Goal: Information Seeking & Learning: Learn about a topic

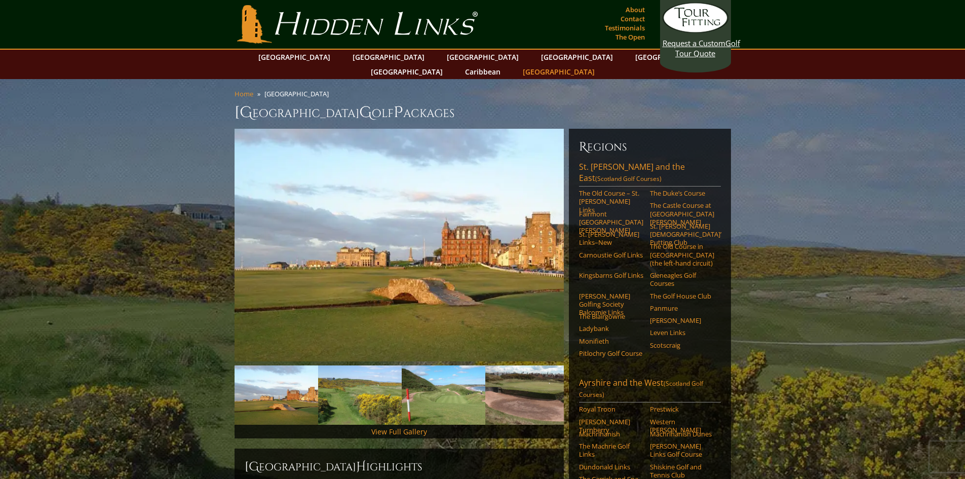
click at [600, 64] on link "[GEOGRAPHIC_DATA]" at bounding box center [559, 71] width 82 height 15
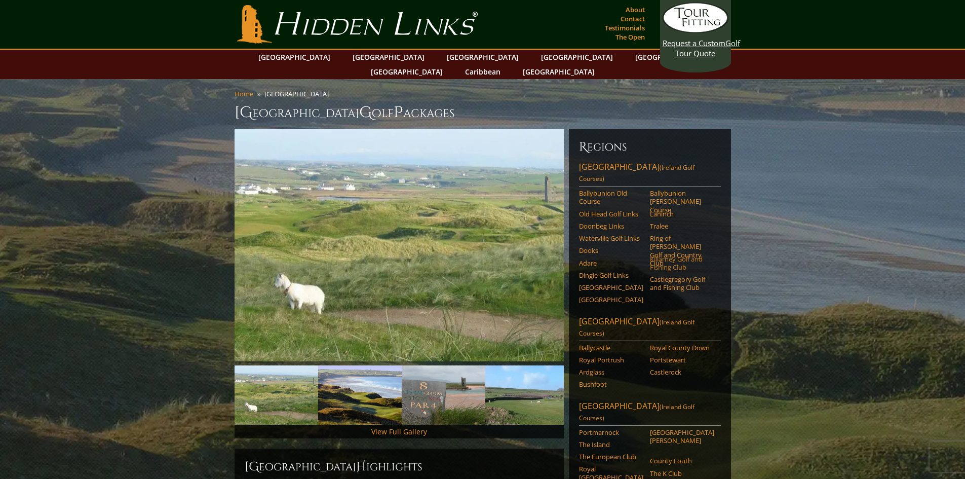
click at [674, 255] on link "Killarney Golf and Fishing Club" at bounding box center [682, 263] width 64 height 17
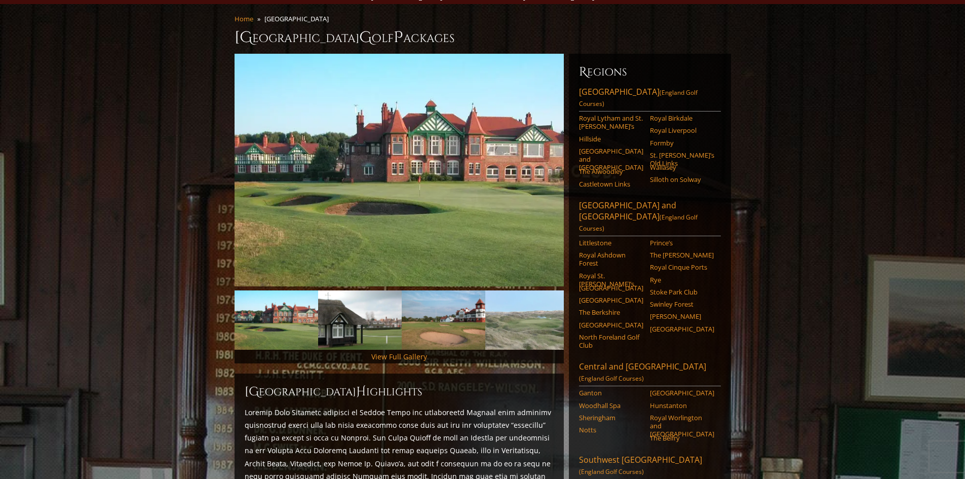
scroll to position [51, 0]
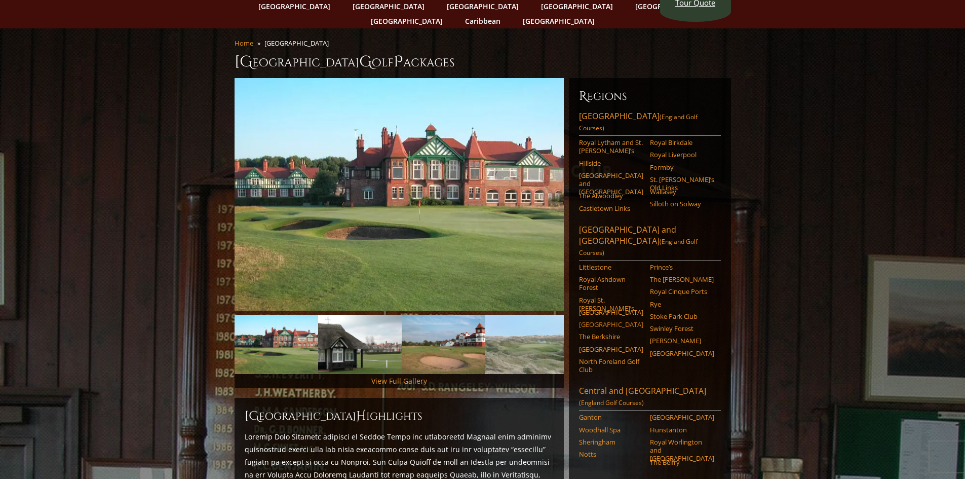
click at [596, 320] on link "Sunningdale" at bounding box center [611, 324] width 64 height 8
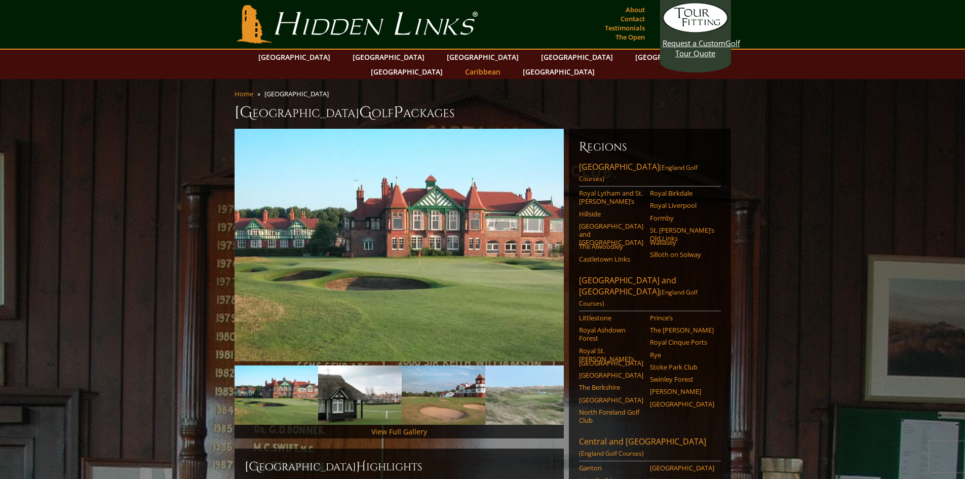
click at [505, 64] on link "Caribbean" at bounding box center [483, 71] width 46 height 15
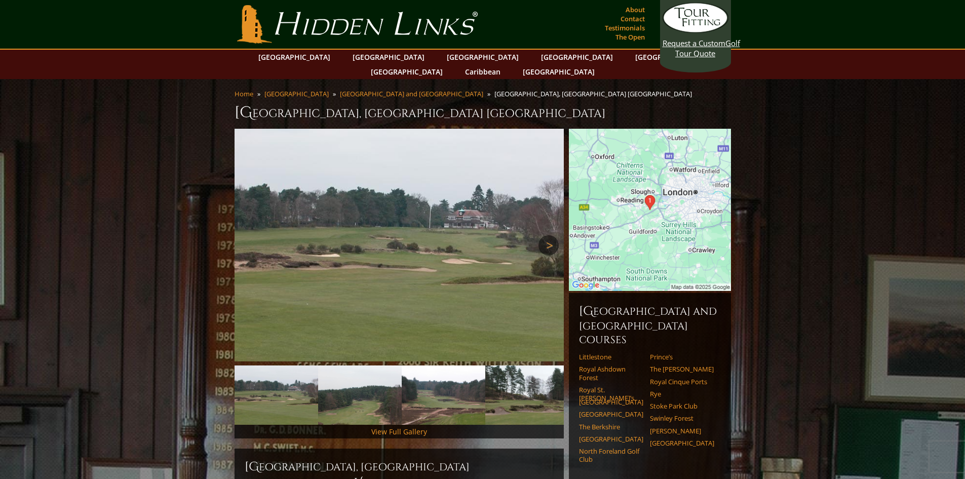
click at [554, 235] on link "Next" at bounding box center [548, 245] width 20 height 20
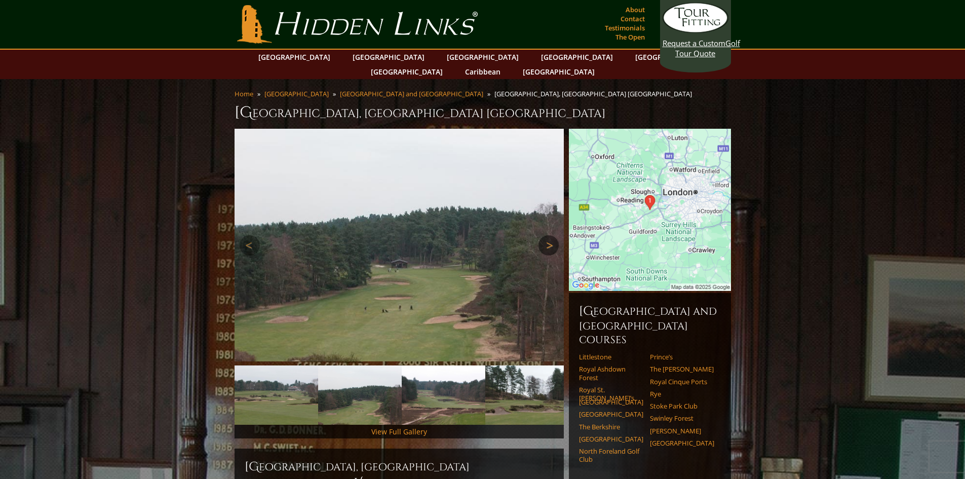
click at [553, 235] on link "Next" at bounding box center [548, 245] width 20 height 20
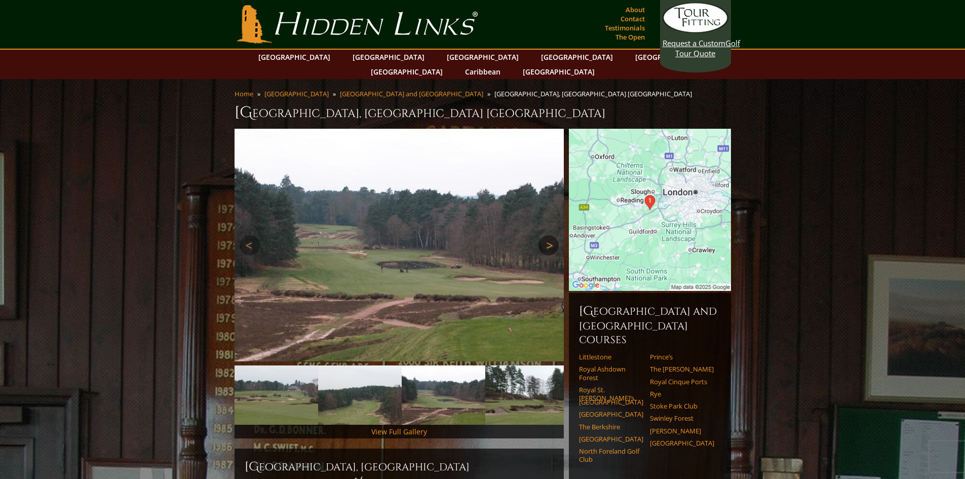
click at [553, 235] on link "Next" at bounding box center [548, 245] width 20 height 20
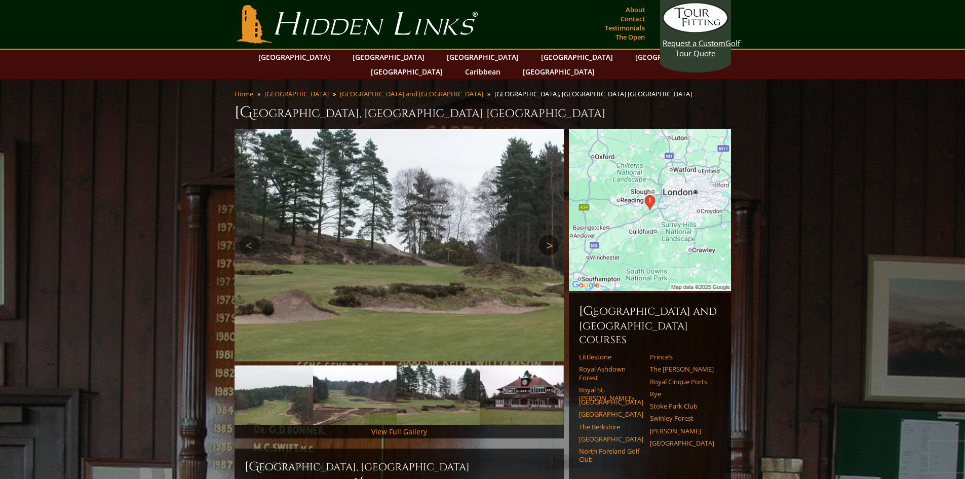
click at [553, 235] on link "Next" at bounding box center [548, 245] width 20 height 20
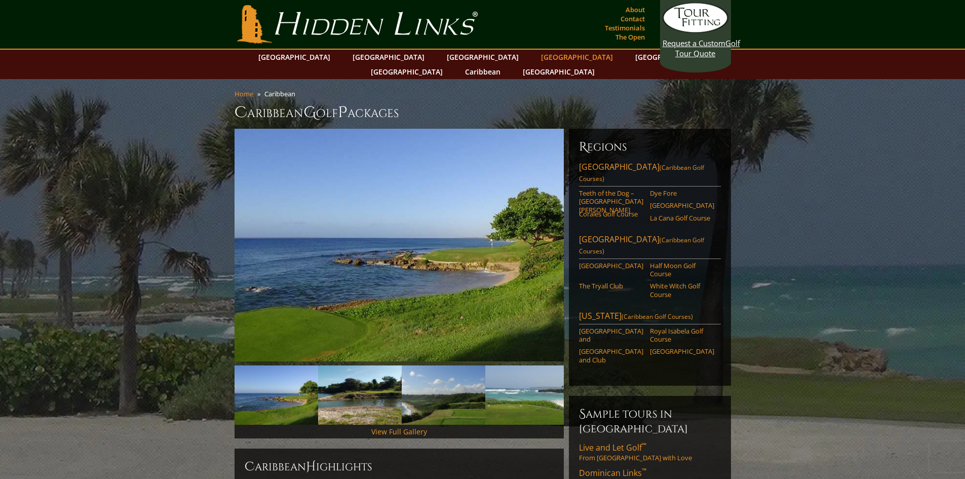
click at [536, 53] on link "[GEOGRAPHIC_DATA]" at bounding box center [577, 57] width 82 height 15
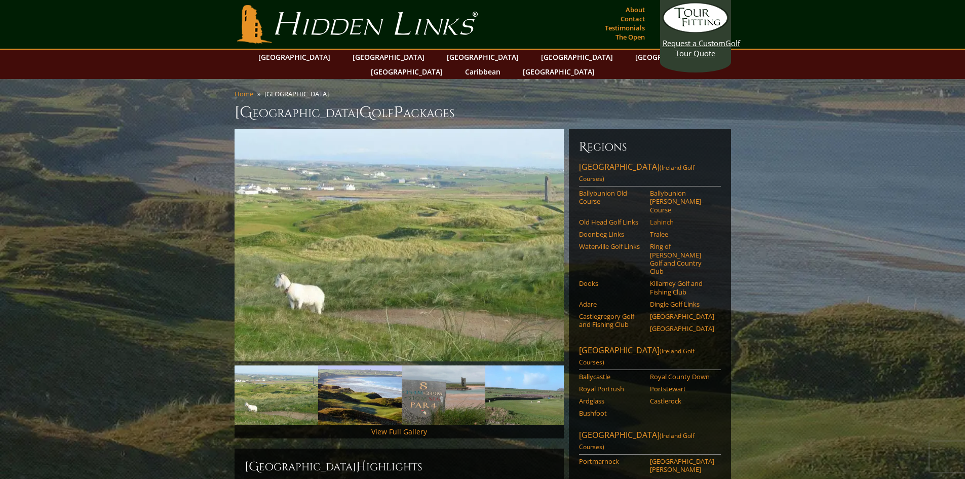
scroll to position [101, 0]
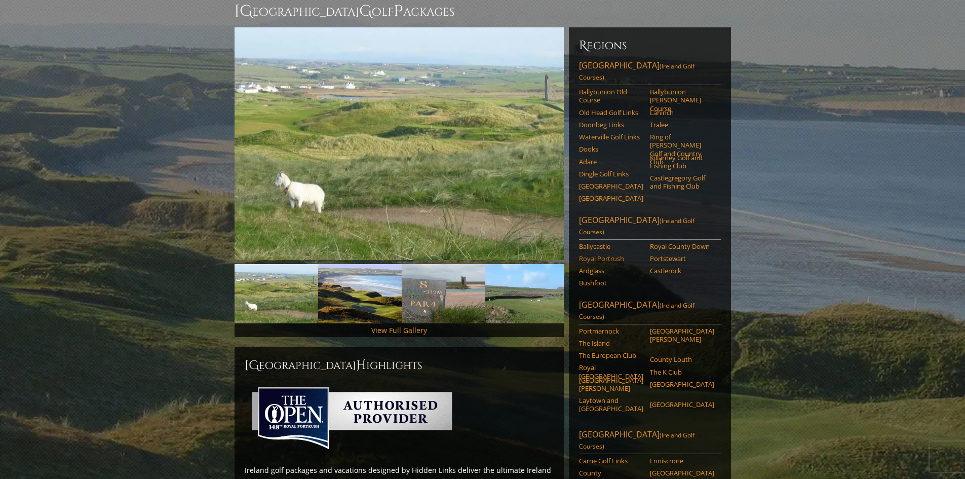
click at [619, 254] on link "Royal Portrush" at bounding box center [611, 258] width 64 height 8
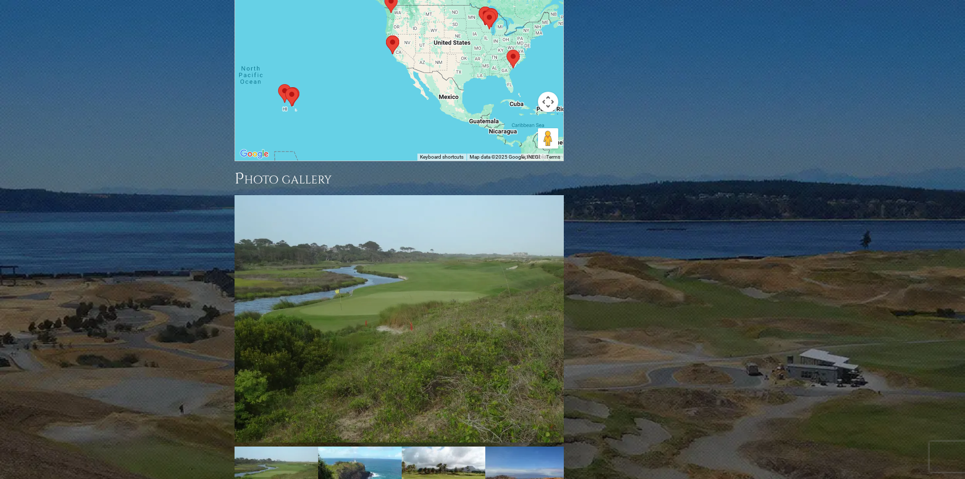
scroll to position [1017, 0]
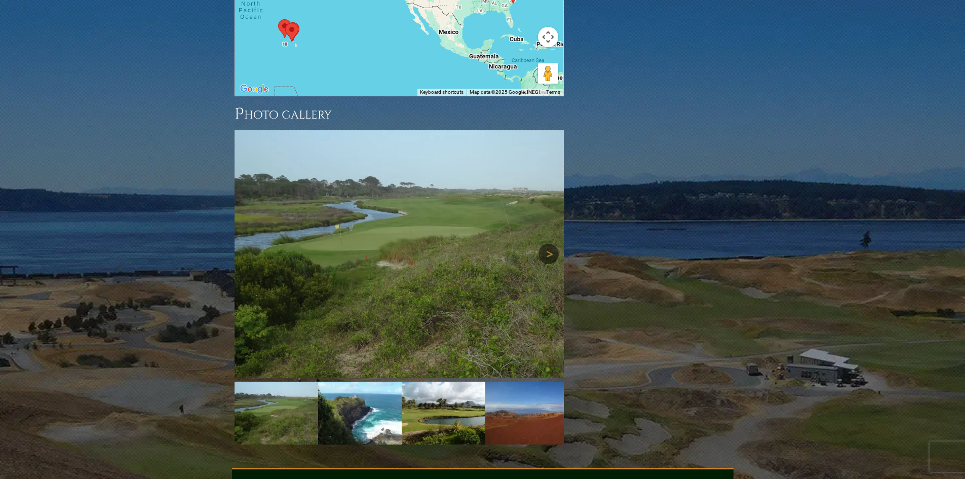
click at [548, 244] on link "Next" at bounding box center [548, 254] width 20 height 20
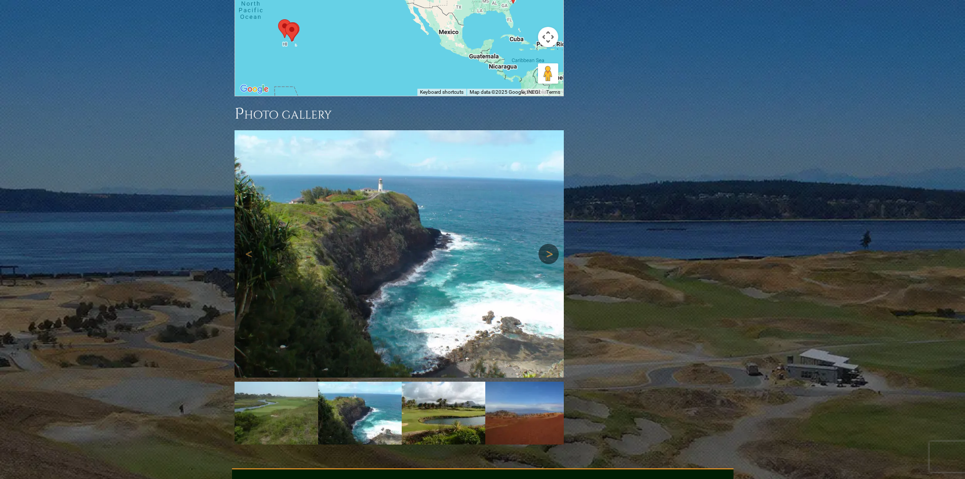
click at [549, 244] on link "Next" at bounding box center [548, 254] width 20 height 20
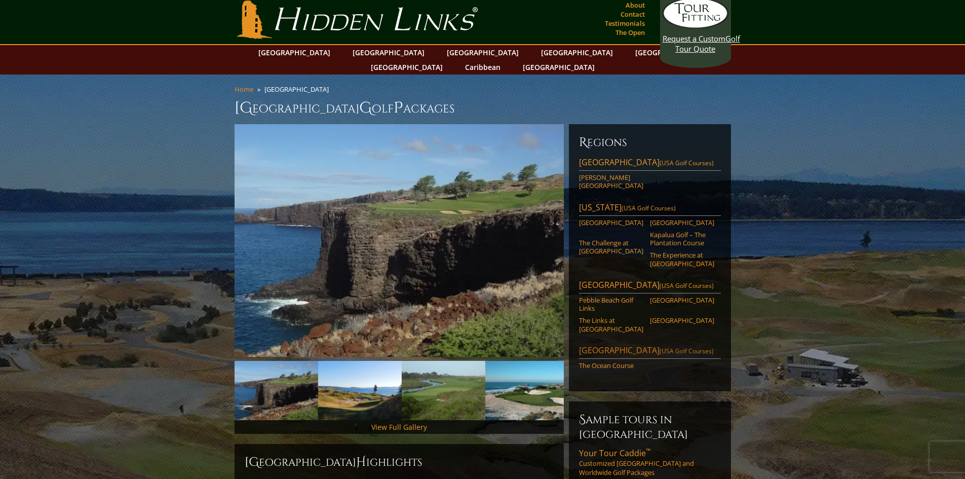
scroll to position [4, 0]
click at [606, 174] on link "Chambers Bay Golf Course" at bounding box center [611, 182] width 64 height 17
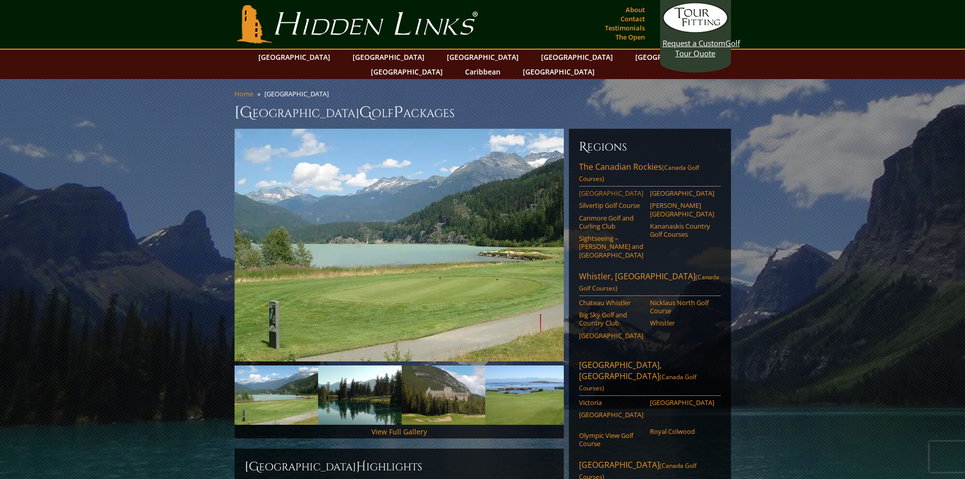
click at [615, 189] on link "[GEOGRAPHIC_DATA]" at bounding box center [611, 193] width 64 height 8
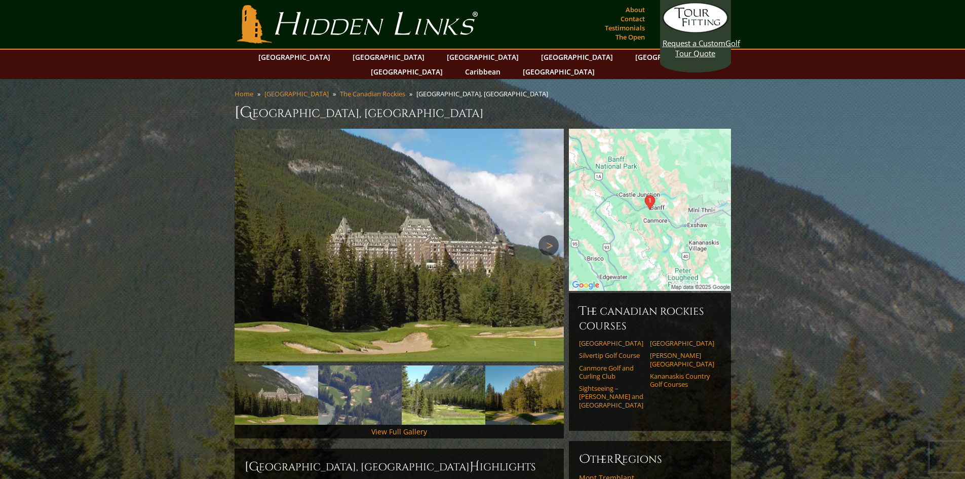
click at [544, 235] on link "Next" at bounding box center [548, 245] width 20 height 20
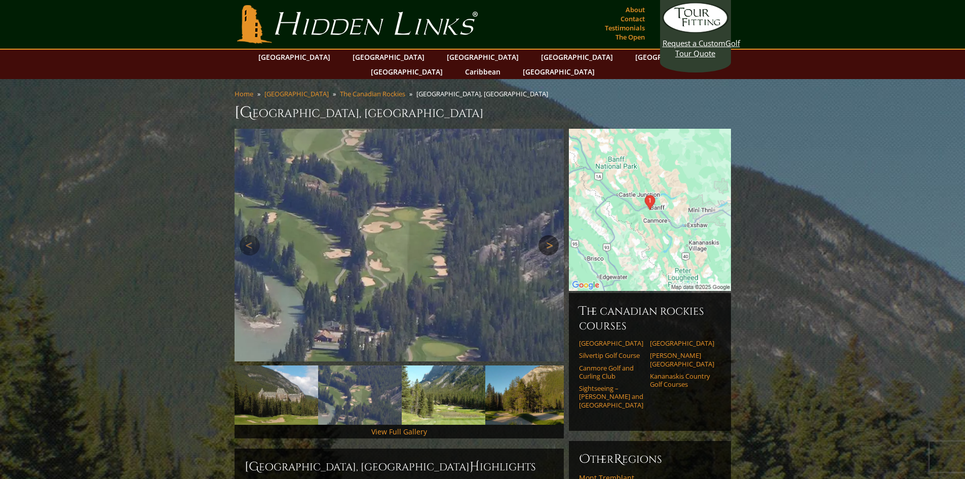
click at [544, 235] on link "Next" at bounding box center [548, 245] width 20 height 20
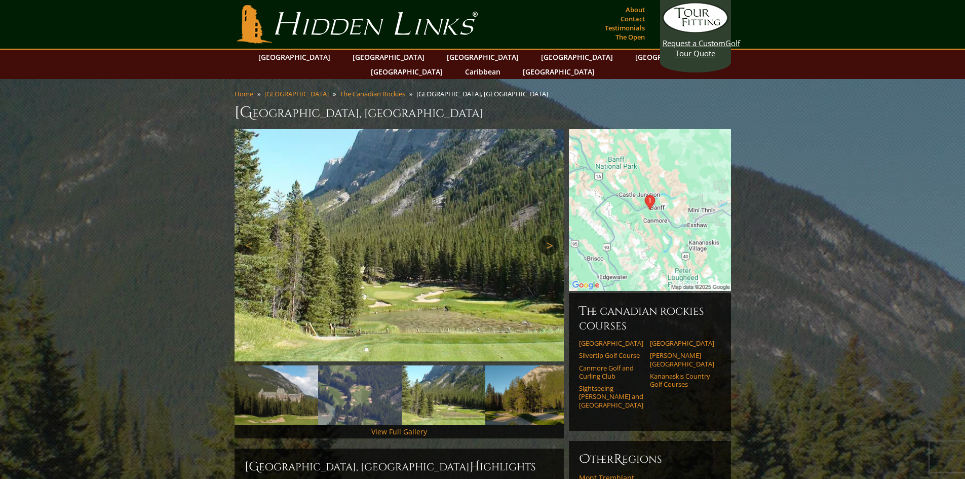
click at [544, 235] on link "Next" at bounding box center [548, 245] width 20 height 20
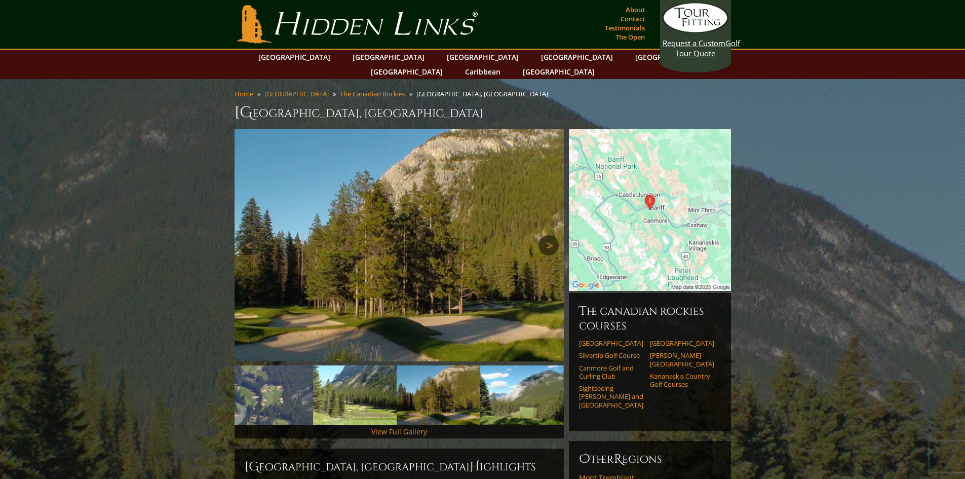
click at [544, 235] on link "Next" at bounding box center [548, 245] width 20 height 20
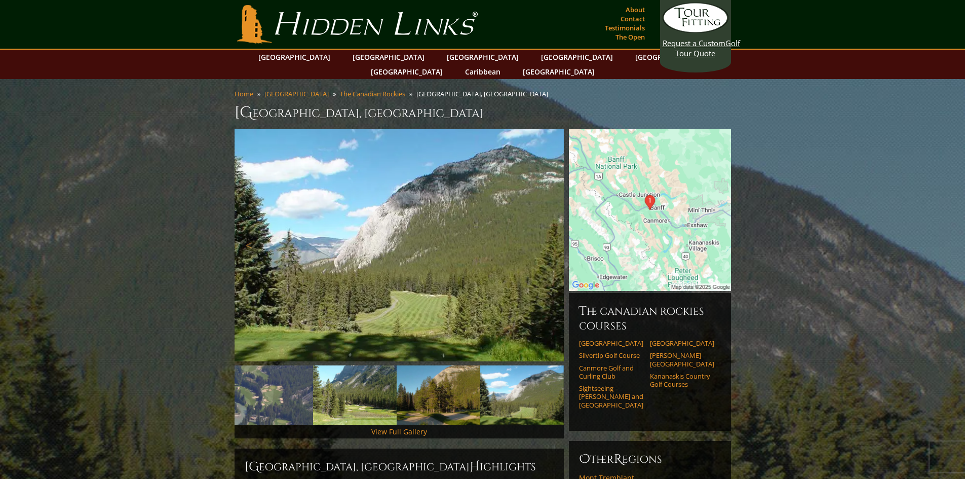
click at [544, 235] on link "Next" at bounding box center [548, 245] width 20 height 20
